Goal: Task Accomplishment & Management: Manage account settings

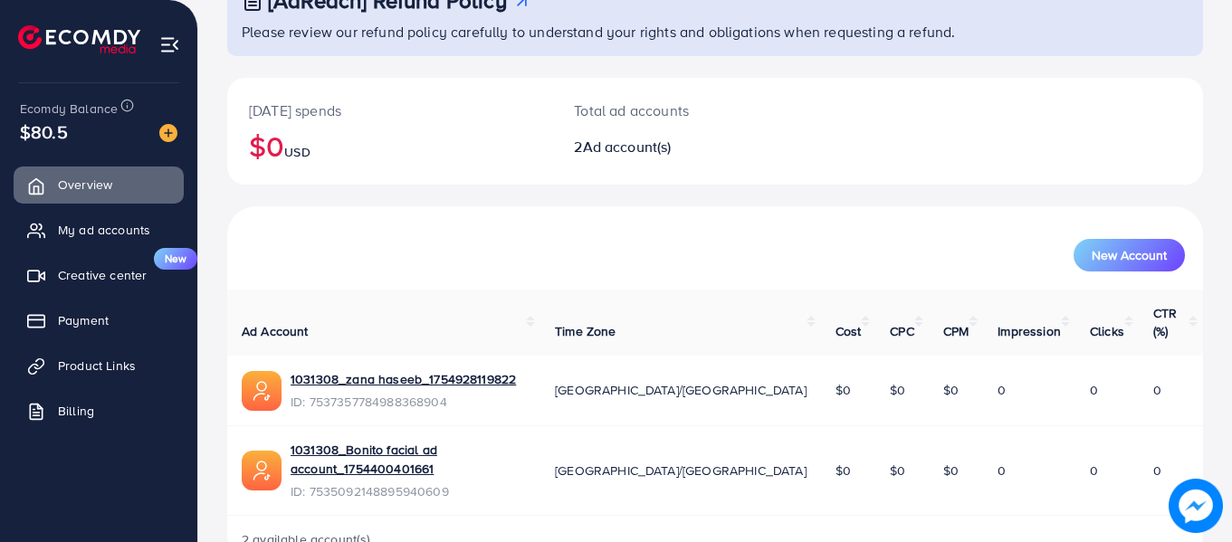
scroll to position [152, 0]
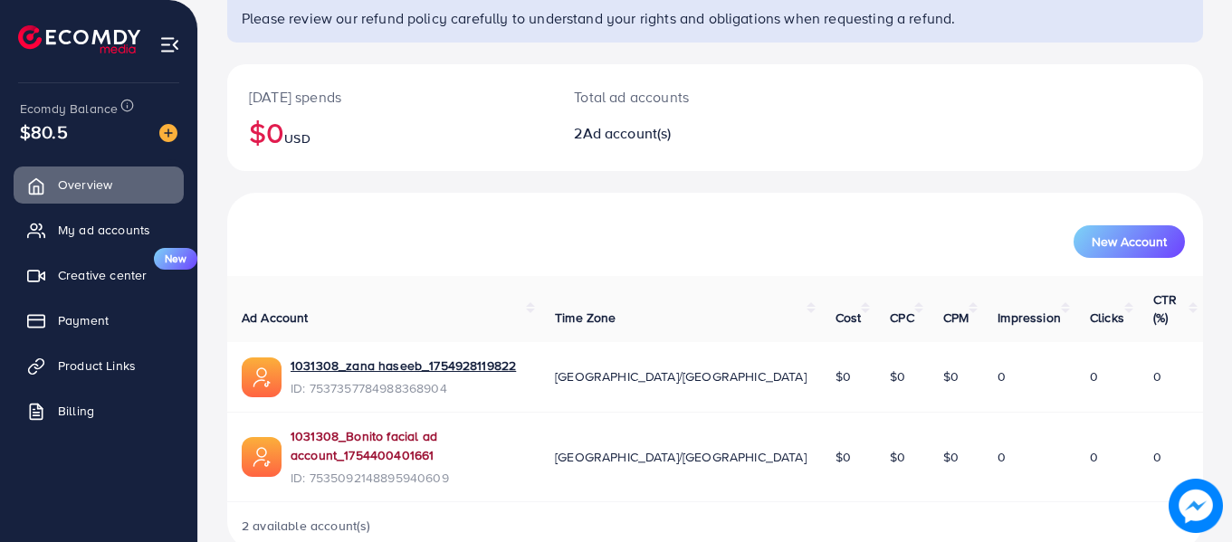
click at [423, 427] on link "1031308_Bonito facial ad account_1754400401661" at bounding box center [408, 445] width 235 height 37
drag, startPoint x: 386, startPoint y: 415, endPoint x: 476, endPoint y: 475, distance: 108.2
click at [476, 502] on div "2 available account(s)" at bounding box center [715, 525] width 976 height 47
click at [134, 231] on span "My ad accounts" at bounding box center [108, 230] width 92 height 18
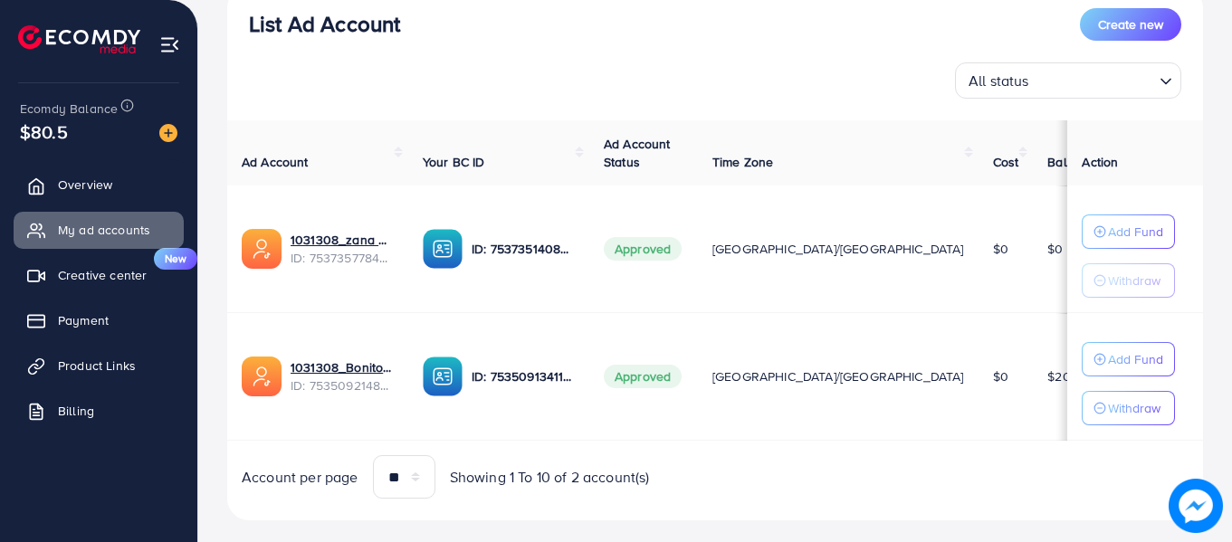
scroll to position [260, 0]
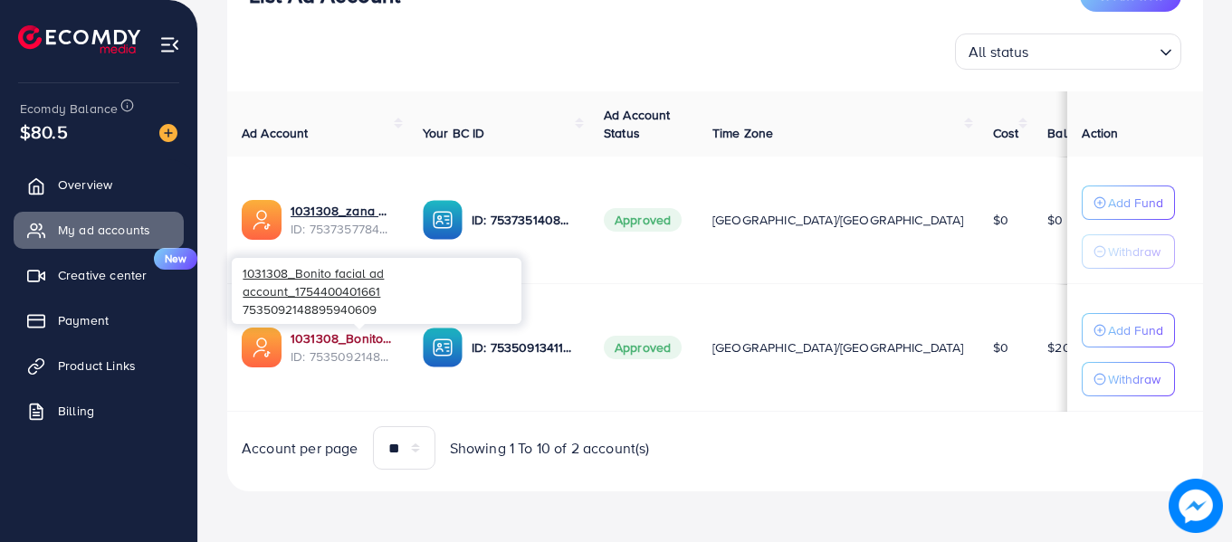
click at [384, 344] on link "1031308_Bonito facial ad account_1754400401661" at bounding box center [342, 338] width 103 height 18
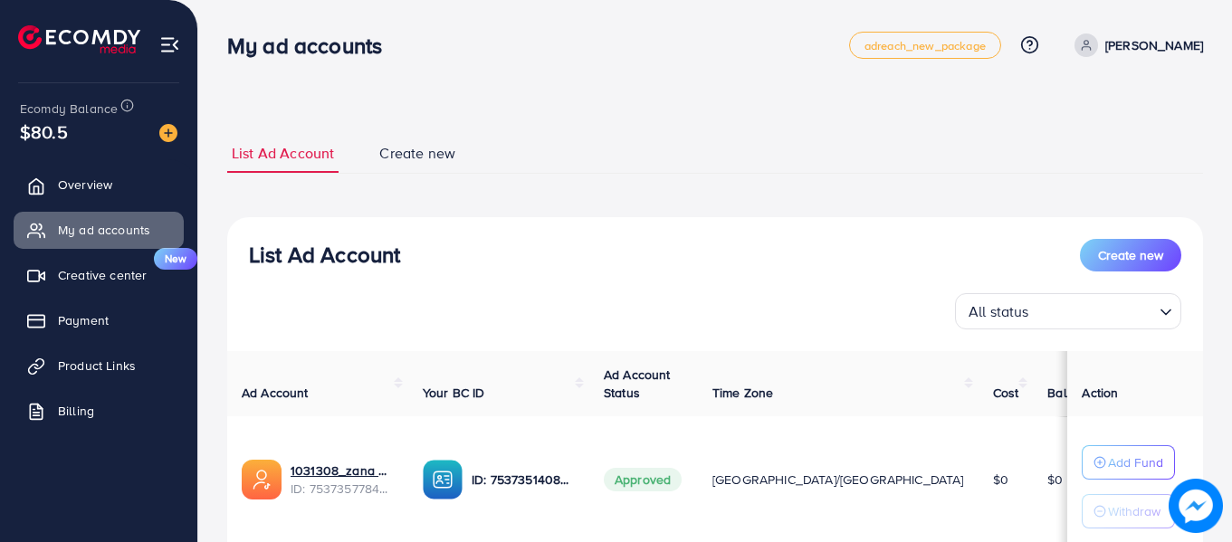
scroll to position [260, 0]
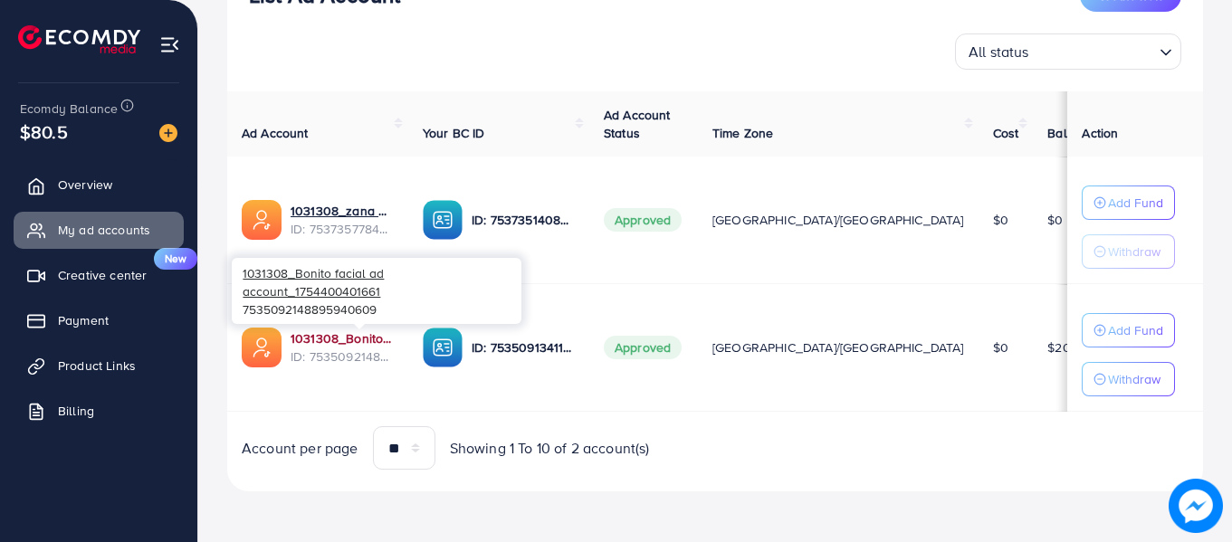
click at [365, 341] on link "1031308_Bonito facial ad account_1754400401661" at bounding box center [342, 338] width 103 height 18
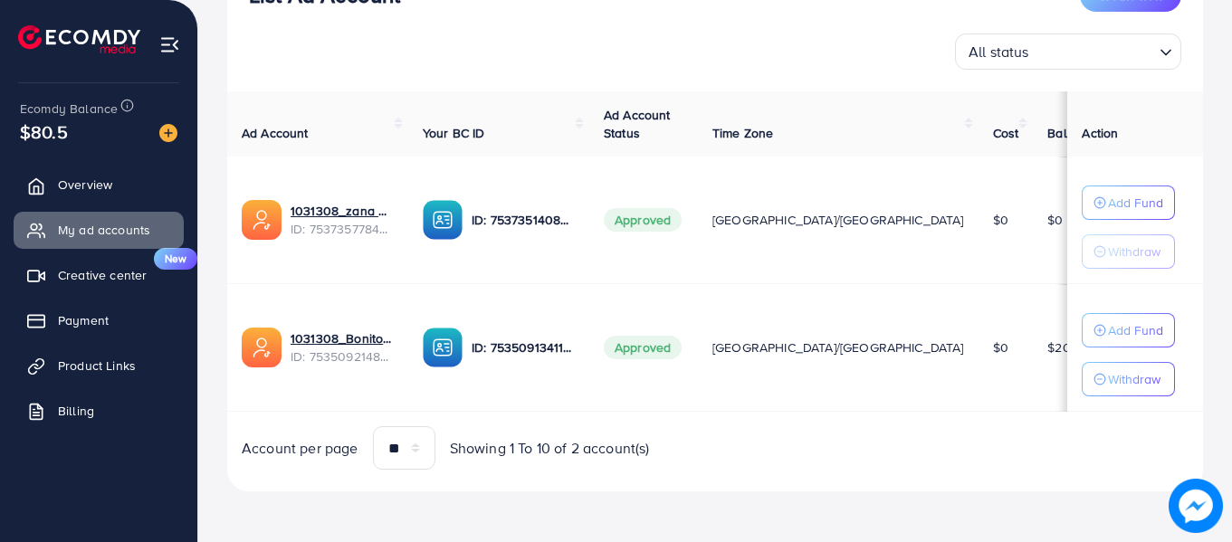
click at [365, 381] on td "1031308_Bonito facial ad account_1754400401661 ID: 7535092148895940609" at bounding box center [317, 348] width 181 height 128
